Goal: Find specific page/section: Find specific page/section

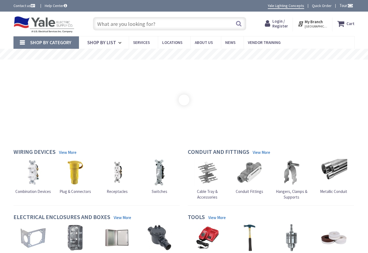
type input "[PERSON_NAME][GEOGRAPHIC_DATA][STREET_ADDRESS][PERSON_NAME][GEOGRAPHIC_DATA]"
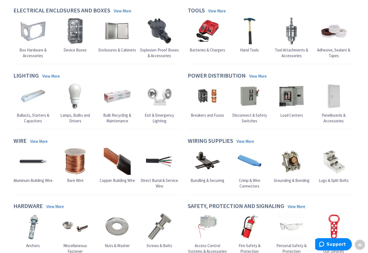
scroll to position [207, 0]
click at [254, 99] on img at bounding box center [249, 96] width 27 height 27
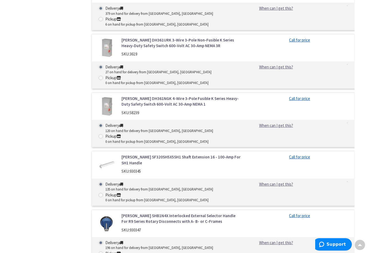
scroll to position [526, 0]
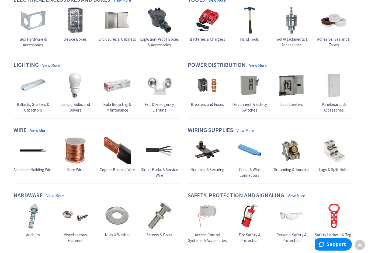
click at [286, 91] on img at bounding box center [291, 85] width 27 height 27
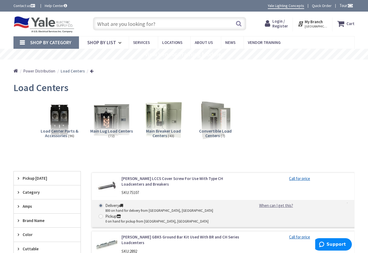
click at [85, 72] on li "Load Centers" at bounding box center [75, 71] width 29 height 6
click at [85, 74] on ul "Home Power Distribution Load Centers" at bounding box center [53, 69] width 80 height 19
click at [90, 67] on ul "Home Power Distribution Load Centers" at bounding box center [53, 69] width 80 height 19
click at [70, 71] on strong "Load Centers" at bounding box center [73, 70] width 24 height 5
click at [44, 69] on span "Power Distribution" at bounding box center [39, 70] width 32 height 5
